Goal: Task Accomplishment & Management: Manage account settings

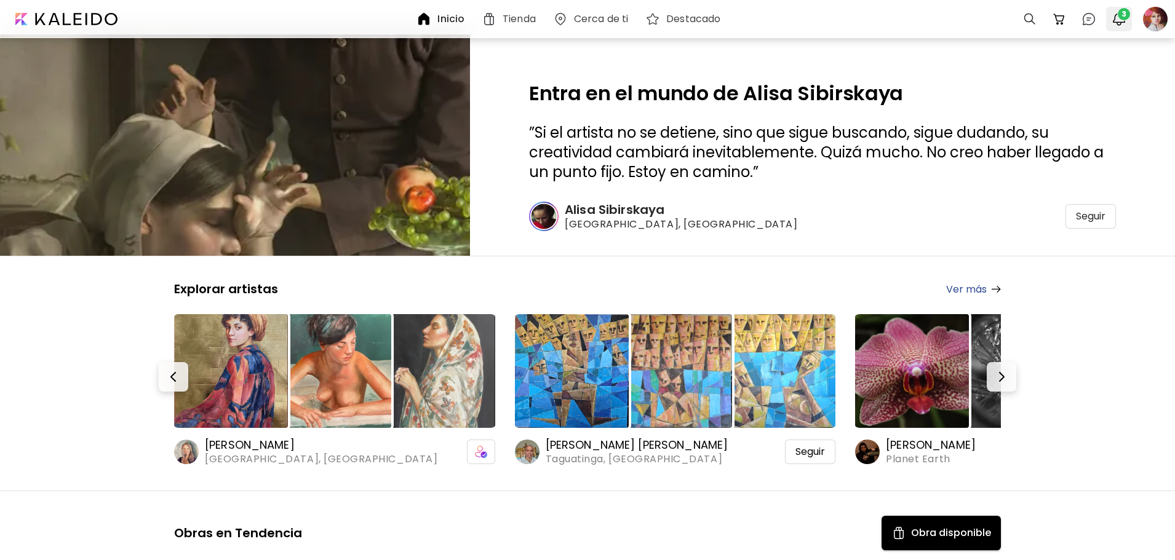
click at [1120, 17] on span "3" at bounding box center [1124, 14] width 12 height 12
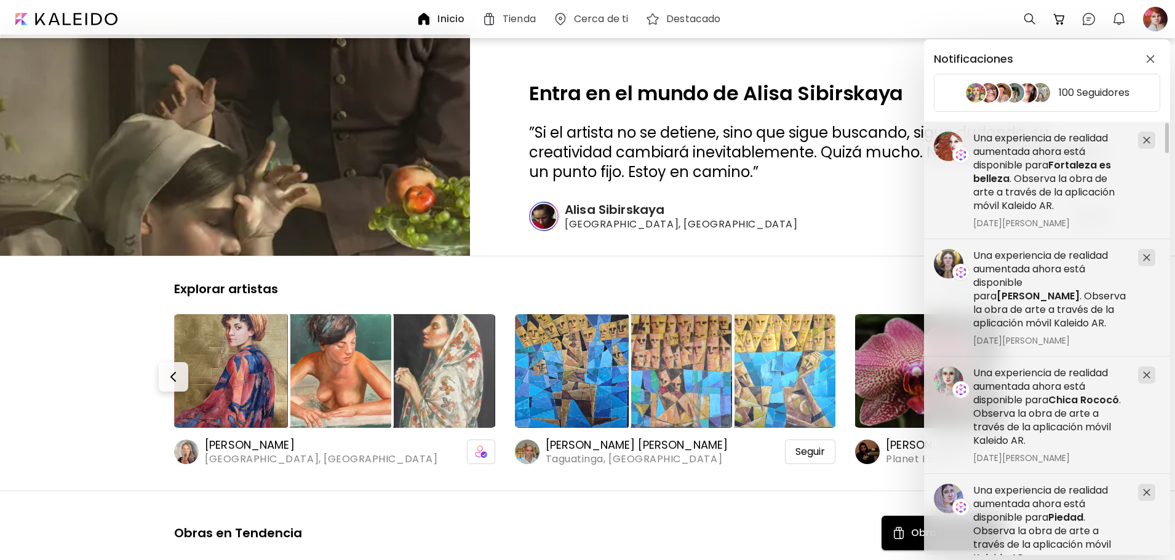
click at [1157, 20] on div "Notificaciones 100 Seguidores Una experiencia de realidad aumentada ahora está …" at bounding box center [587, 280] width 1175 height 560
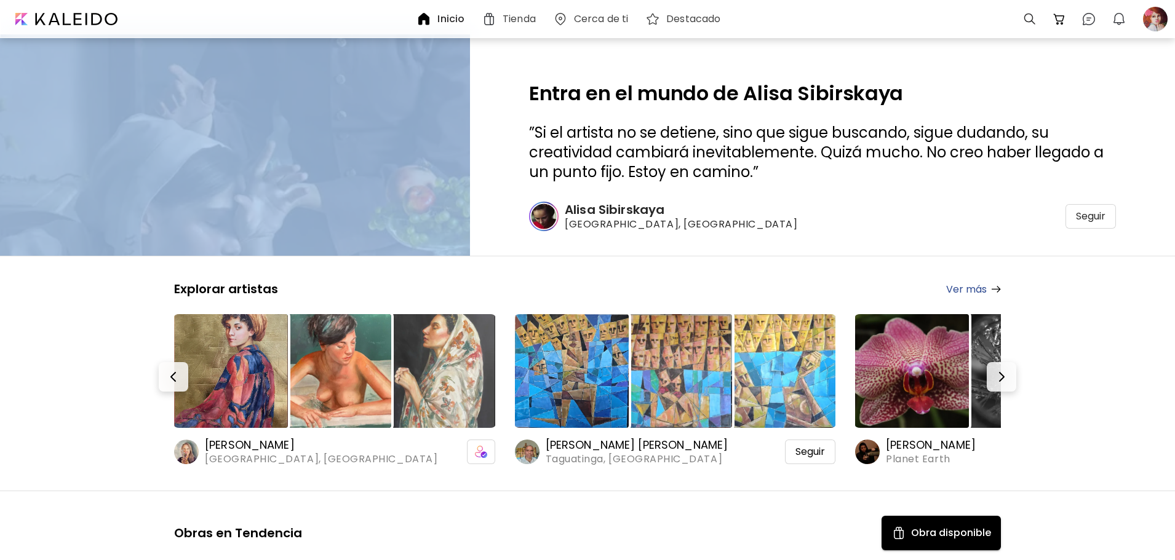
click at [1157, 20] on div at bounding box center [1155, 19] width 27 height 27
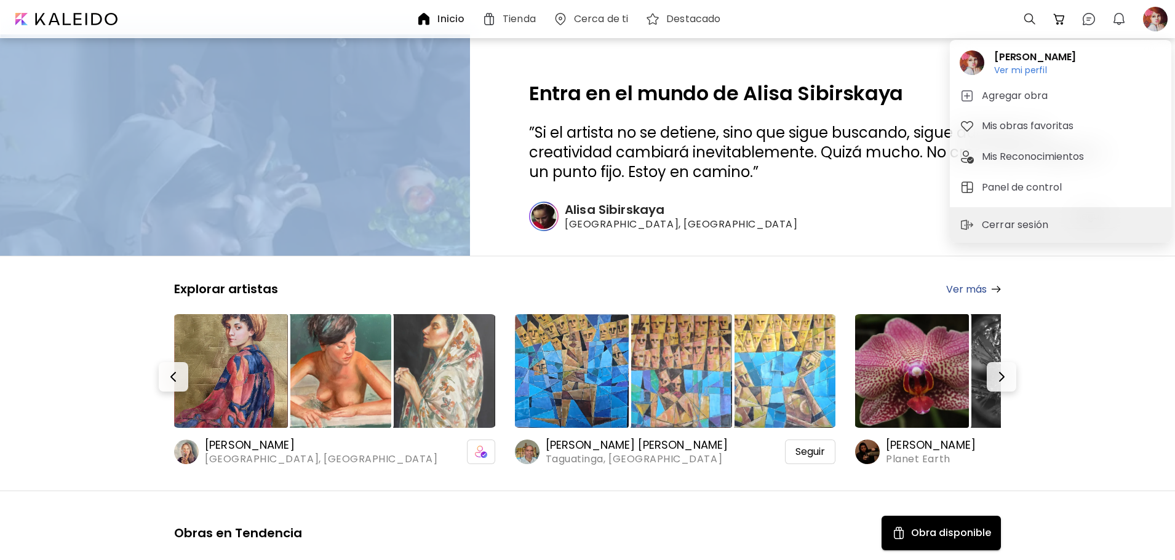
click at [1019, 179] on button "Panel de control" at bounding box center [1061, 187] width 212 height 25
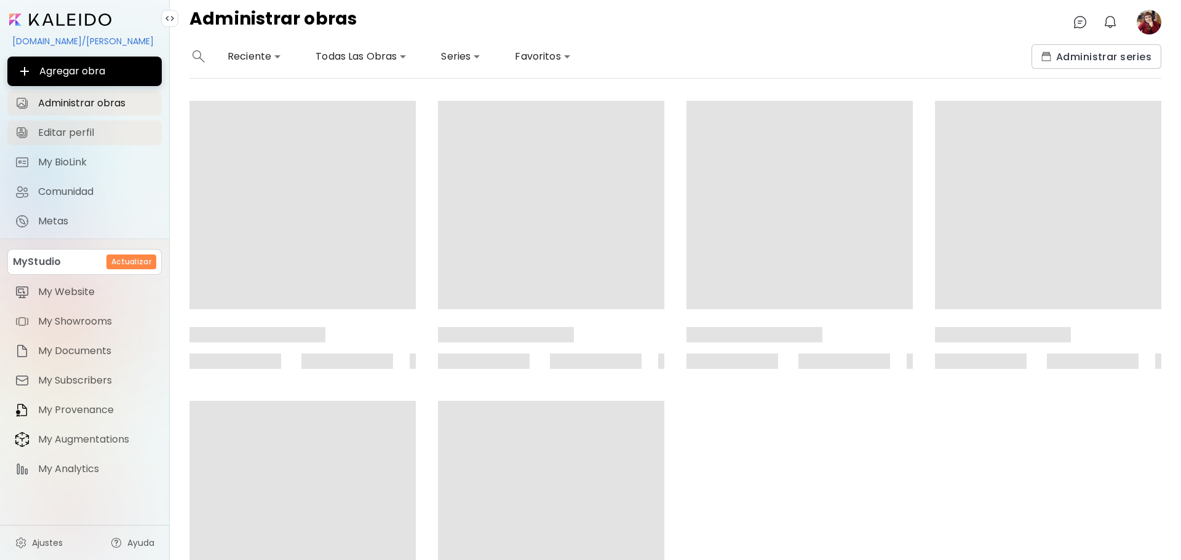
click at [68, 140] on link "Editar perfil" at bounding box center [84, 133] width 154 height 25
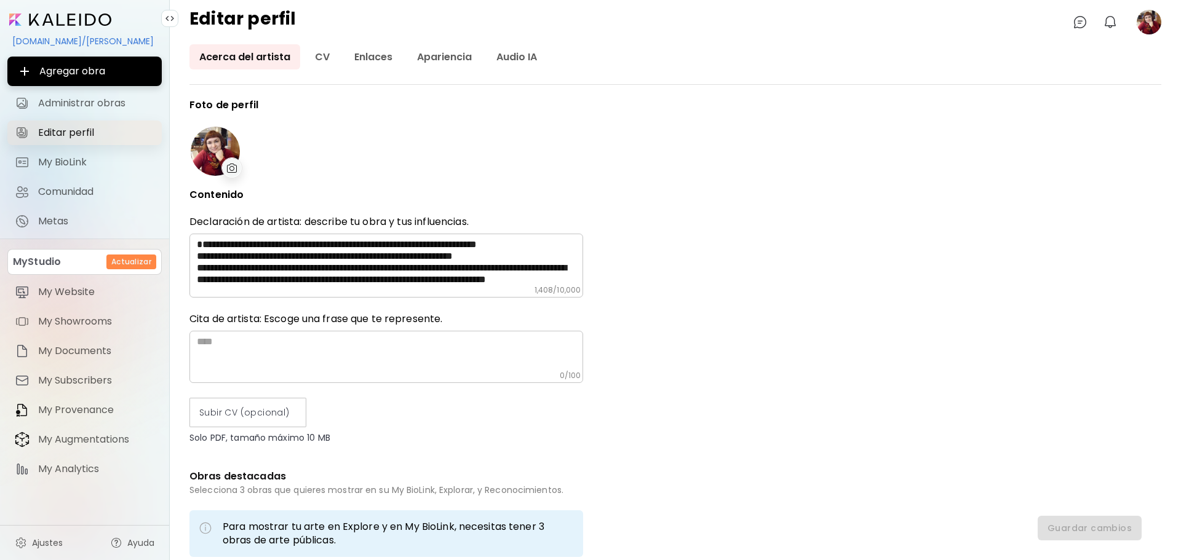
type input "*********"
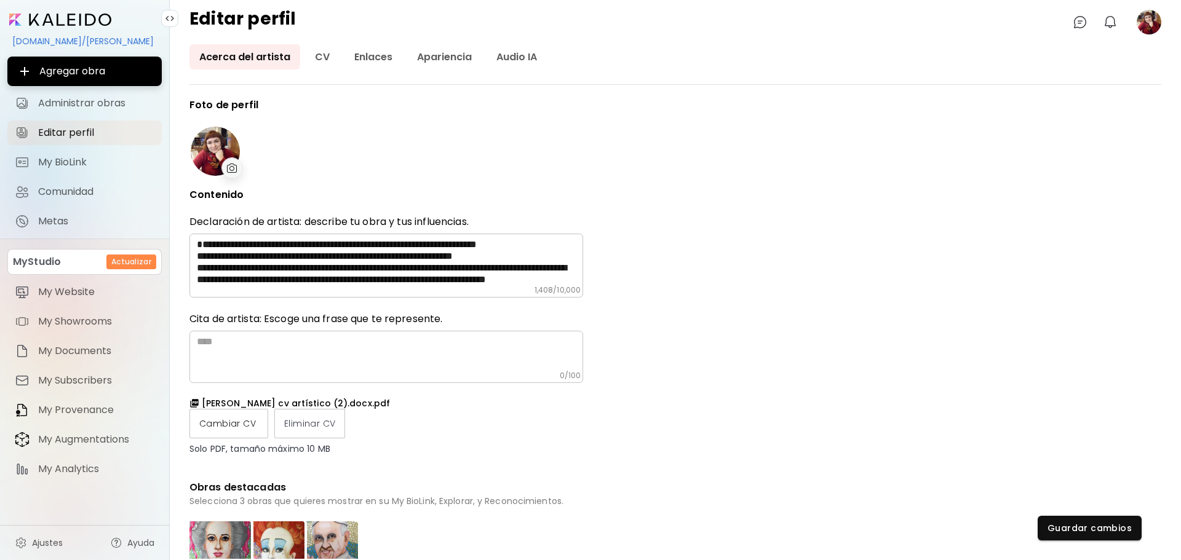
click at [191, 423] on label "Cambiar CV" at bounding box center [228, 424] width 79 height 30
click at [0, 0] on input "Cambiar CV" at bounding box center [0, 0] width 0 height 0
click at [1070, 532] on span "Guardar cambios" at bounding box center [1090, 528] width 84 height 13
